Goal: Transaction & Acquisition: Purchase product/service

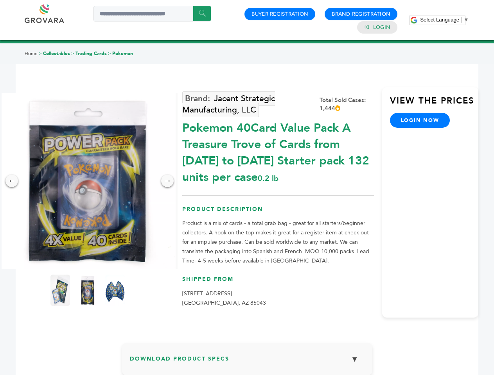
click at [444, 20] on span "Select Language" at bounding box center [439, 20] width 39 height 6
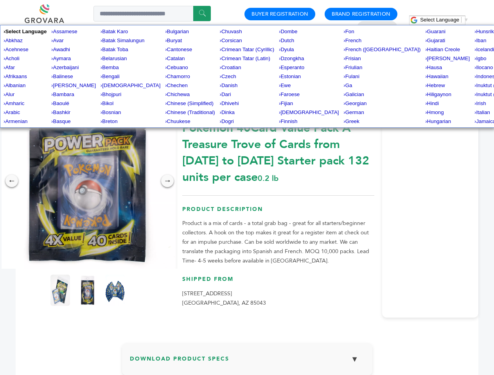
click at [88, 181] on img at bounding box center [88, 181] width 176 height 176
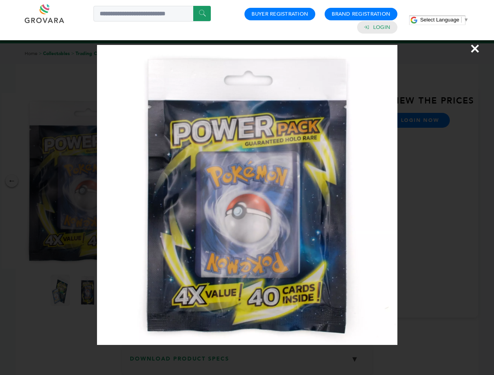
click at [12, 181] on div "×" at bounding box center [247, 187] width 494 height 375
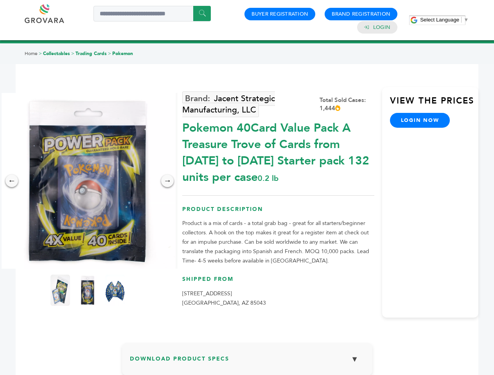
click at [167, 181] on div "→" at bounding box center [167, 181] width 13 height 13
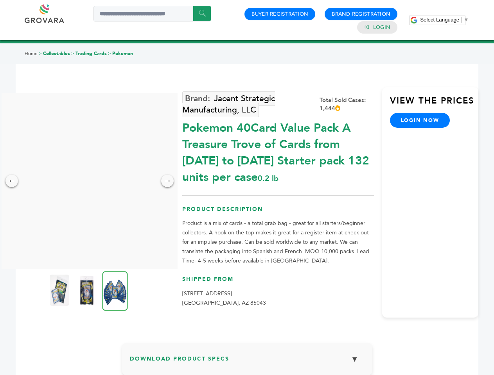
click at [60, 291] on img at bounding box center [60, 290] width 20 height 31
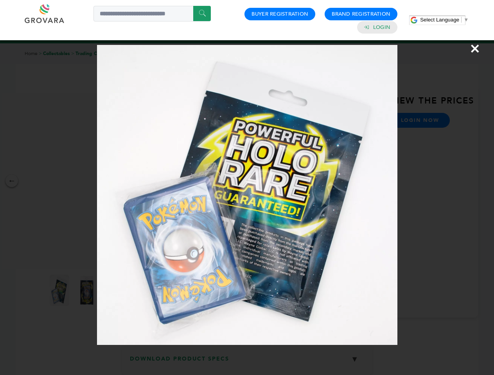
click at [88, 291] on div "×" at bounding box center [247, 187] width 494 height 375
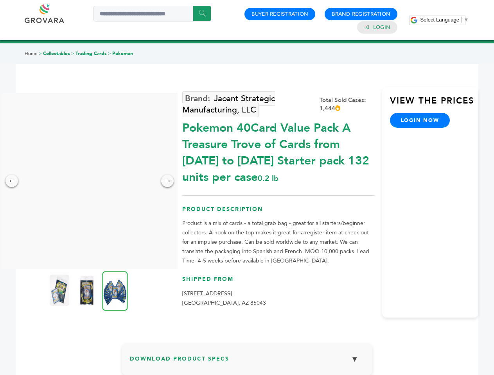
click at [115, 291] on img at bounding box center [114, 290] width 25 height 39
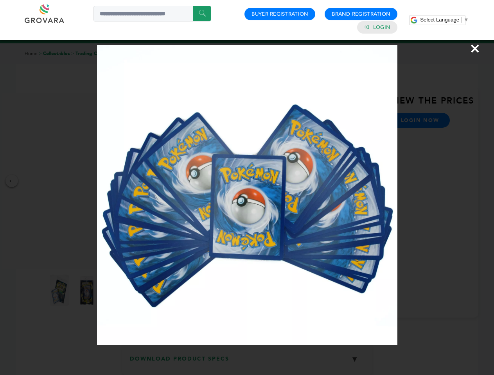
click at [247, 362] on div "×" at bounding box center [247, 187] width 494 height 375
